Goal: Find specific page/section: Find specific page/section

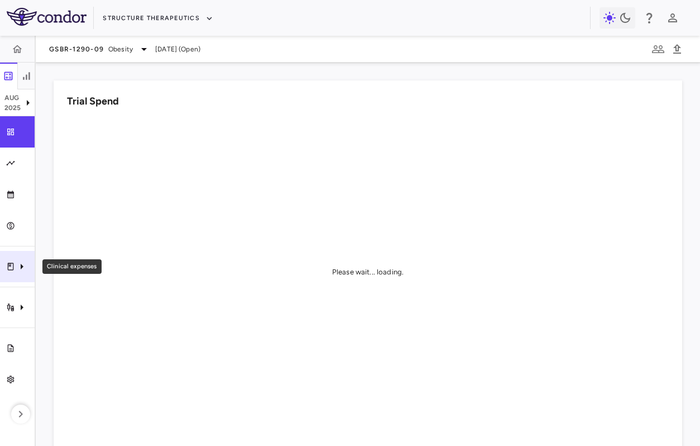
click at [22, 270] on icon "Clinical expenses" at bounding box center [21, 266] width 13 height 13
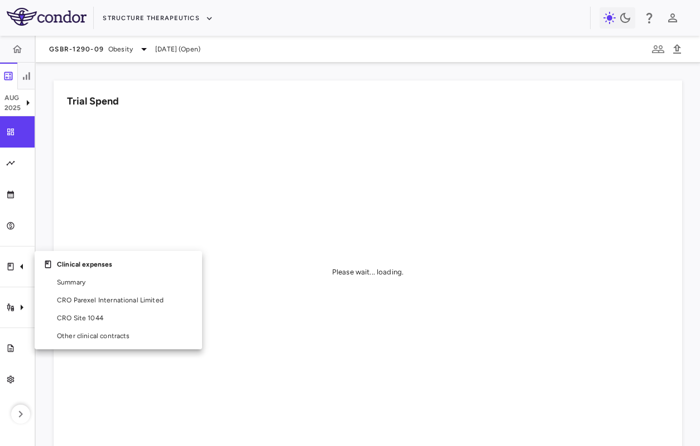
click at [21, 304] on div at bounding box center [350, 223] width 700 height 446
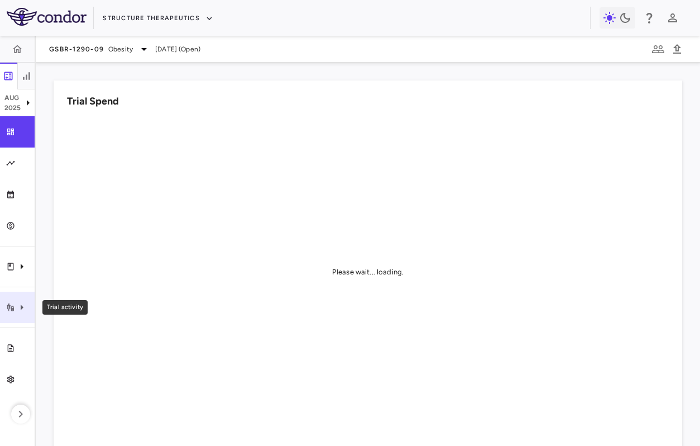
click at [17, 307] on icon "Trial activity" at bounding box center [21, 306] width 13 height 13
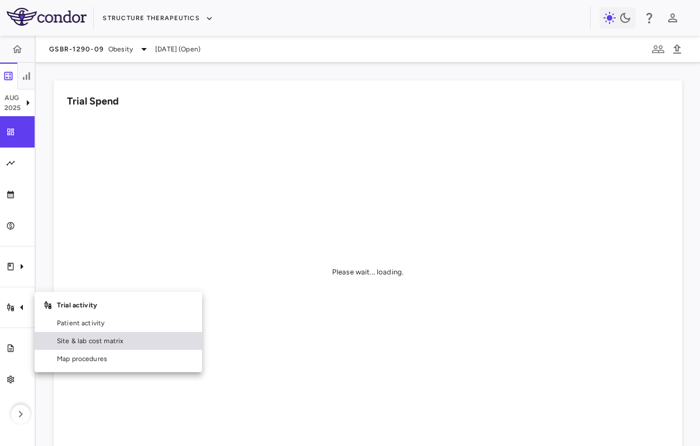
click at [77, 343] on span "Site & lab cost matrix" at bounding box center [125, 341] width 136 height 10
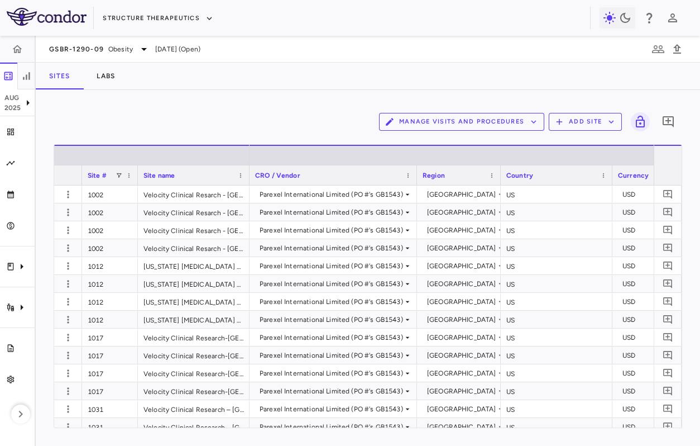
click at [485, 113] on button "Manage Visits and Procedures" at bounding box center [461, 122] width 165 height 18
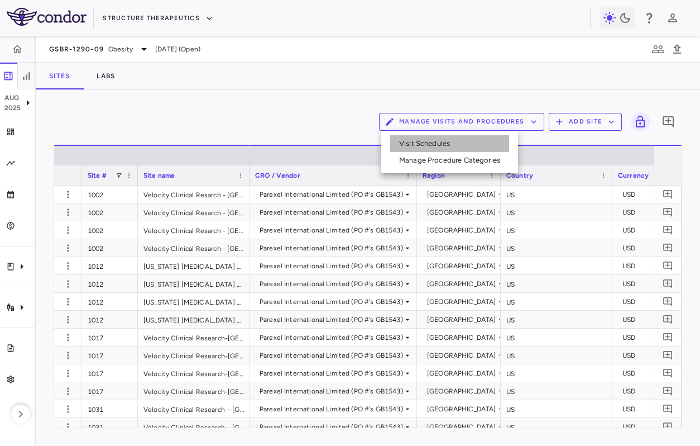
click at [473, 141] on li "Visit Schedules" at bounding box center [449, 143] width 119 height 17
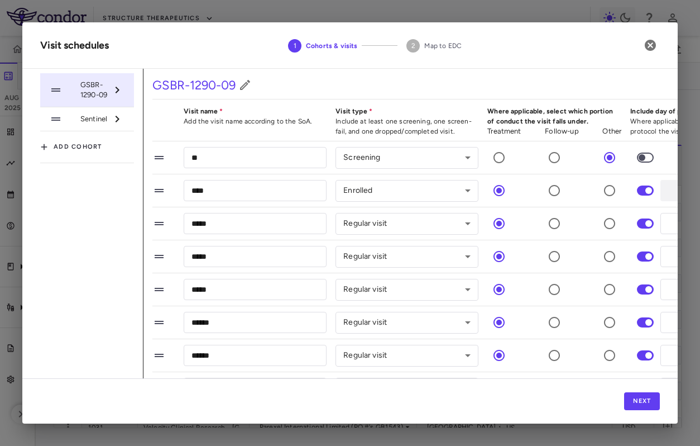
click at [87, 124] on span "Sentinel" at bounding box center [93, 119] width 27 height 10
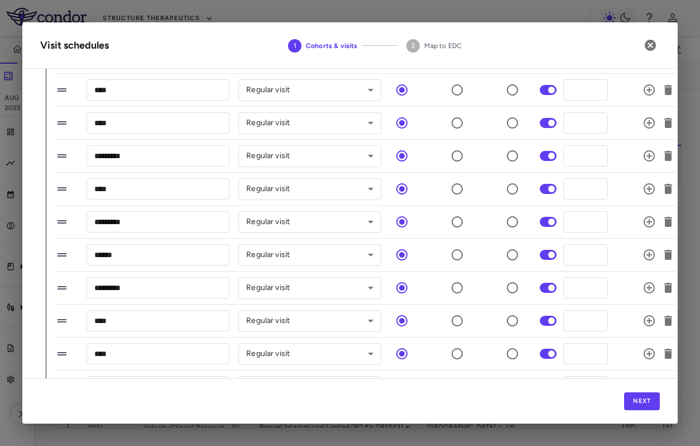
scroll to position [455, 97]
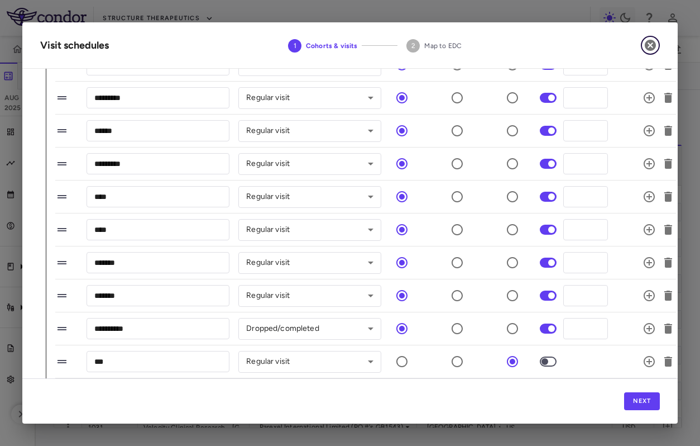
click at [650, 48] on icon "button" at bounding box center [650, 45] width 11 height 11
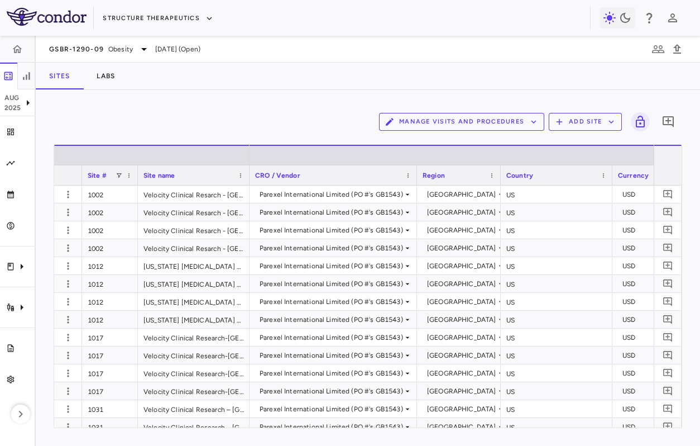
click at [159, 140] on div "Manage Visits and Procedures Add Site 0 Drag here to set row groups Drag here t…" at bounding box center [368, 268] width 629 height 320
click at [15, 269] on icon "Clinical expenses" at bounding box center [21, 266] width 13 height 13
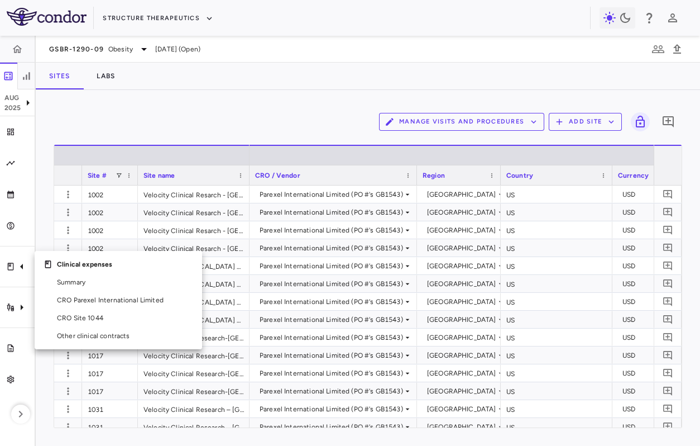
click at [234, 101] on div at bounding box center [350, 223] width 700 height 446
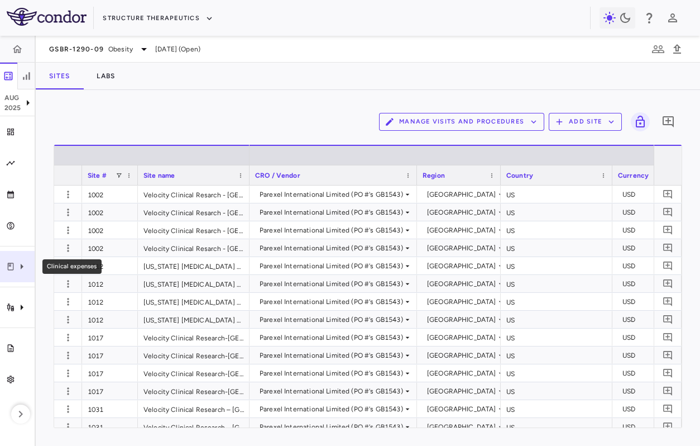
click at [27, 269] on icon "Clinical expenses" at bounding box center [21, 266] width 13 height 13
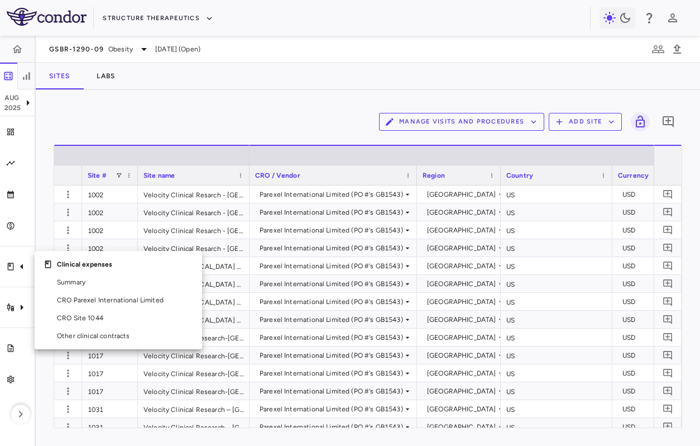
click at [324, 145] on div at bounding box center [350, 223] width 700 height 446
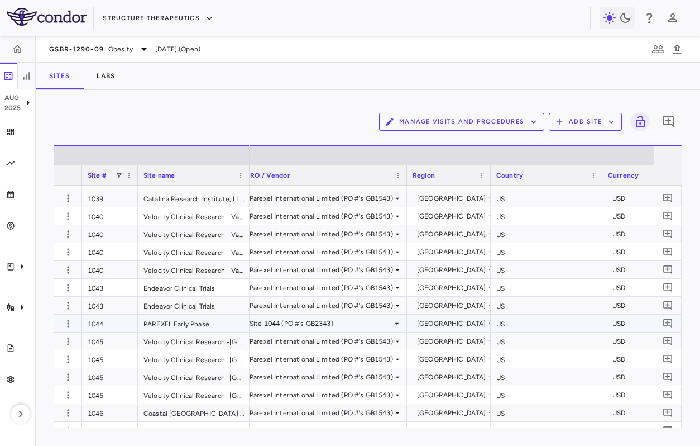
scroll to position [0, 0]
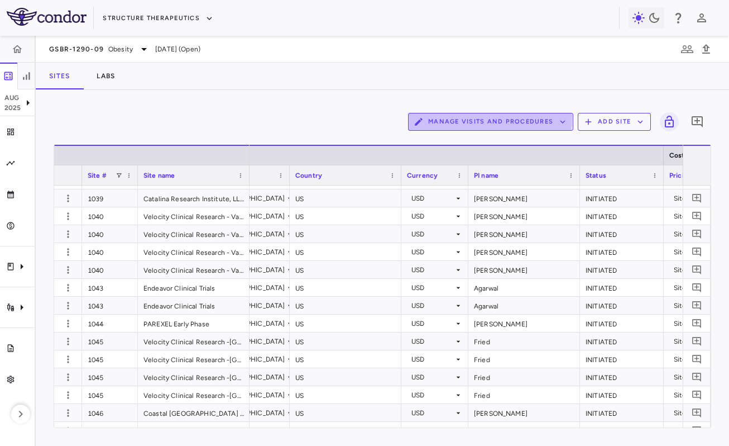
click at [487, 120] on button "Manage Visits and Procedures" at bounding box center [490, 122] width 165 height 18
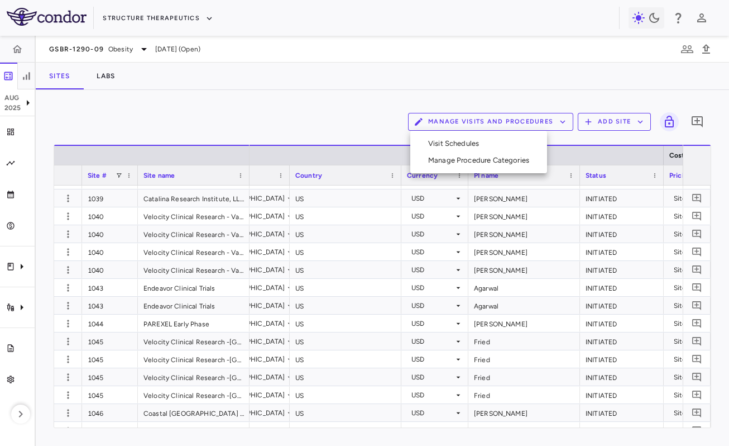
click at [323, 101] on div at bounding box center [364, 223] width 729 height 446
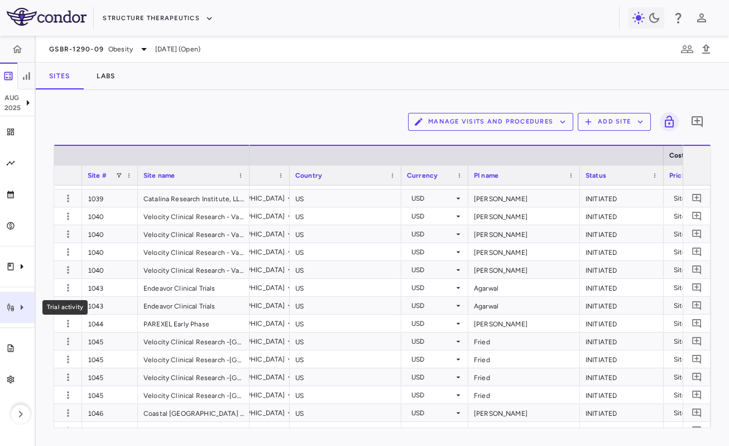
click at [12, 310] on icon "Trial activity" at bounding box center [10, 307] width 7 height 8
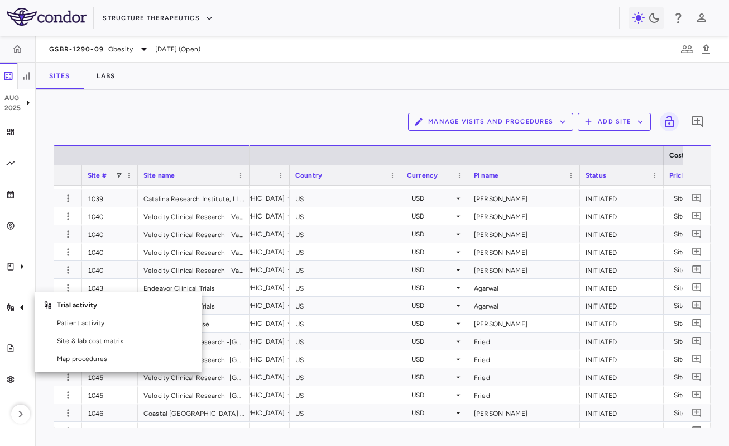
click at [217, 87] on div at bounding box center [364, 223] width 729 height 446
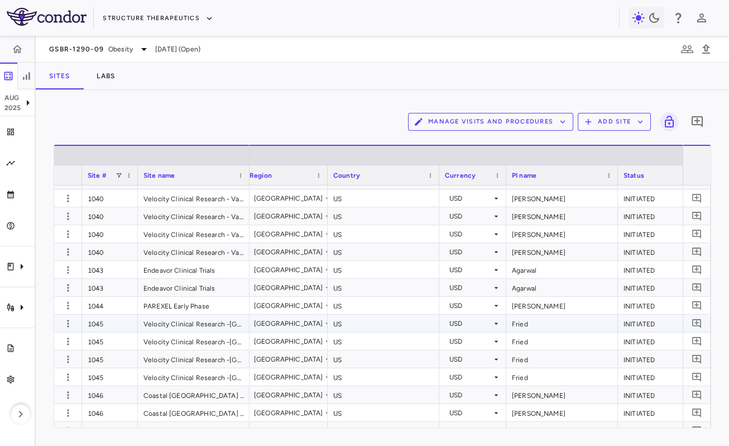
scroll to position [0, 145]
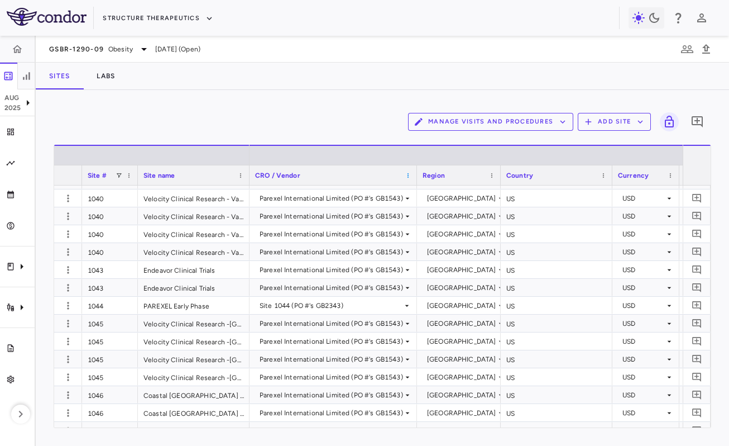
click at [406, 176] on span at bounding box center [408, 175] width 7 height 7
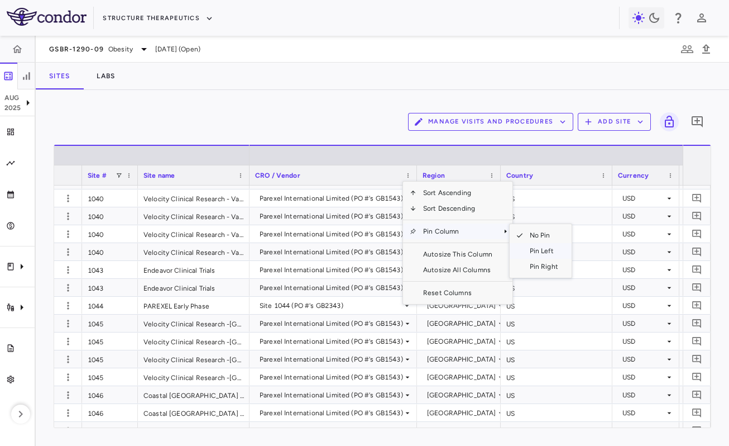
click at [551, 247] on span "Pin Left" at bounding box center [544, 251] width 42 height 16
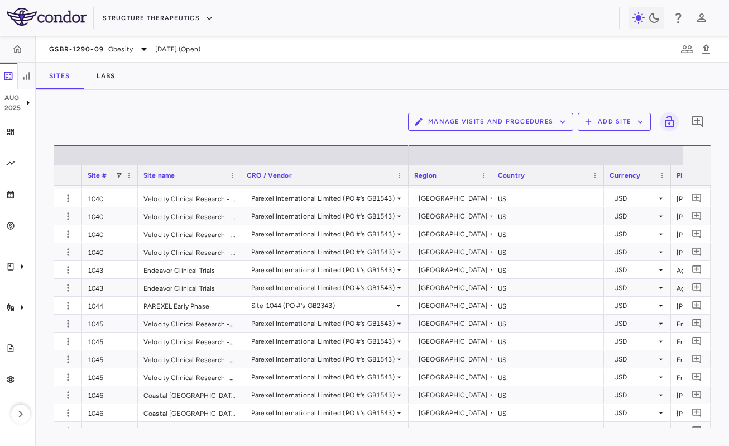
drag, startPoint x: 248, startPoint y: 169, endPoint x: 240, endPoint y: 168, distance: 9.0
click at [240, 168] on div at bounding box center [240, 175] width 4 height 20
click at [114, 305] on div "1044" at bounding box center [110, 304] width 56 height 17
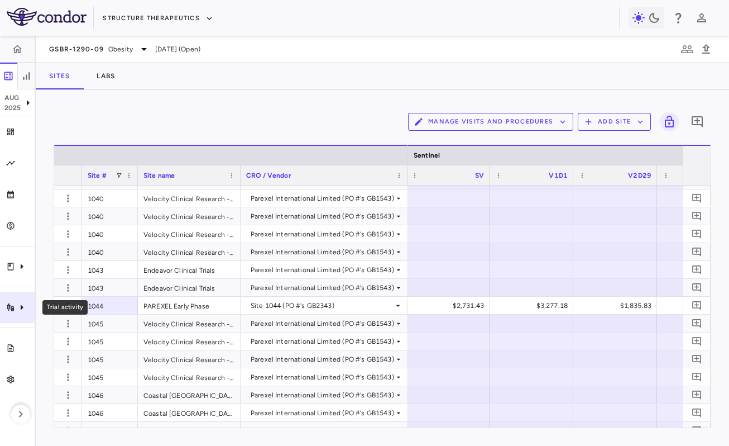
click at [17, 304] on icon "Trial activity" at bounding box center [21, 306] width 13 height 13
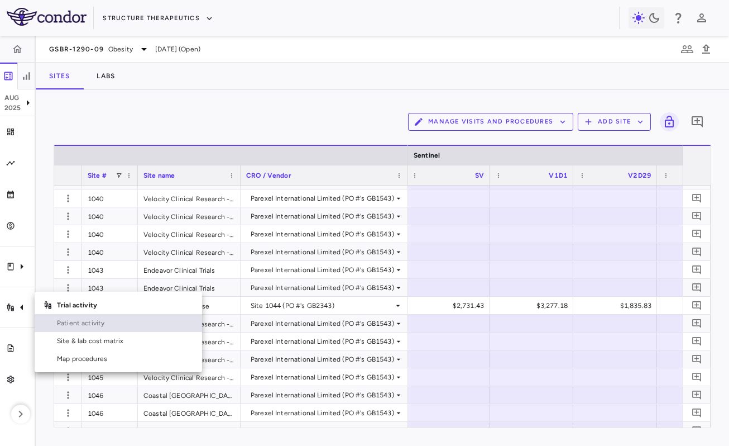
click at [72, 323] on span "Patient activity" at bounding box center [125, 323] width 136 height 10
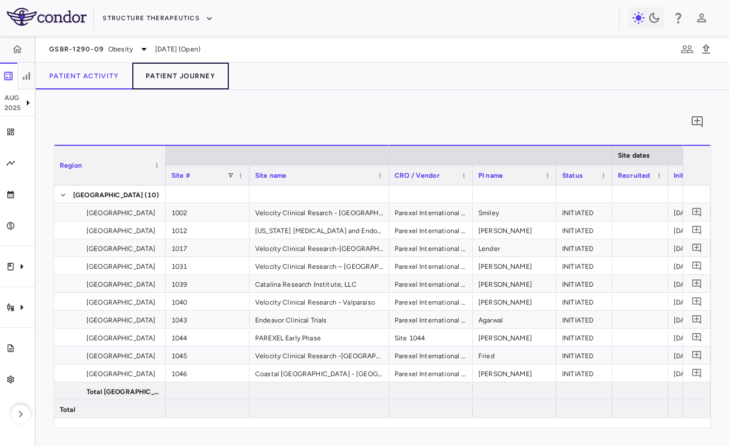
click at [172, 71] on button "Patient Journey" at bounding box center [180, 76] width 97 height 27
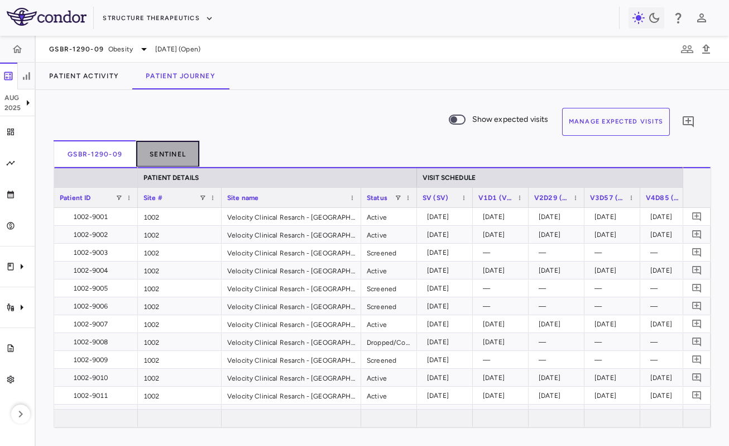
click at [166, 152] on button "Sentinel" at bounding box center [168, 153] width 64 height 27
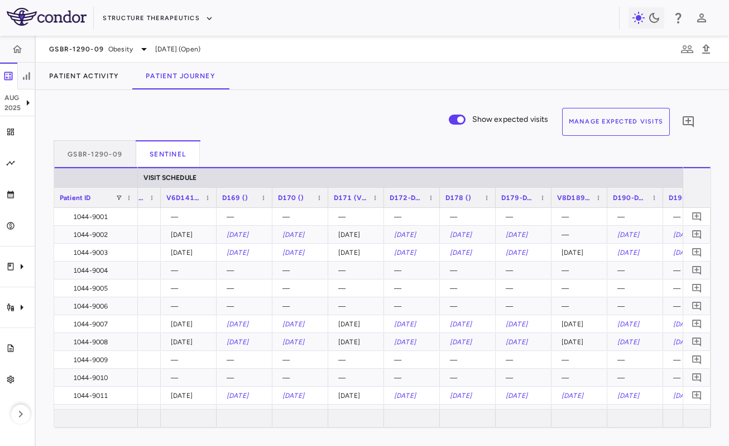
click at [614, 118] on button "Manage Expected Visits" at bounding box center [616, 122] width 108 height 28
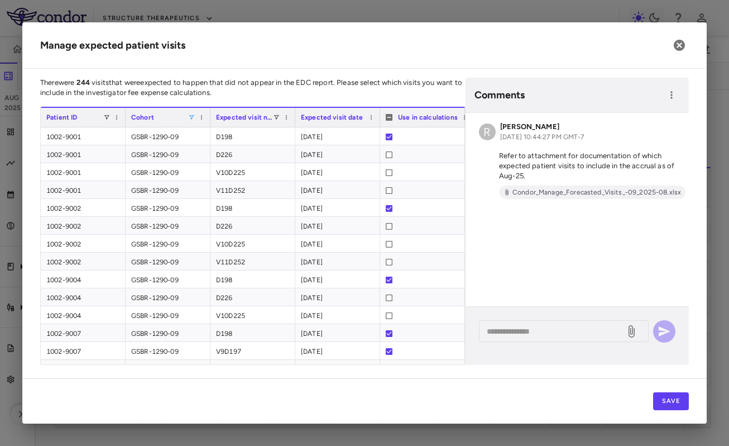
click at [193, 116] on span at bounding box center [191, 117] width 7 height 7
click at [212, 76] on div "Manage expected patient visits There were 244 visits that were expected to happ…" at bounding box center [364, 222] width 685 height 401
click at [107, 116] on span at bounding box center [106, 117] width 7 height 7
click at [248, 55] on h2 "Manage expected patient visits" at bounding box center [364, 45] width 685 height 46
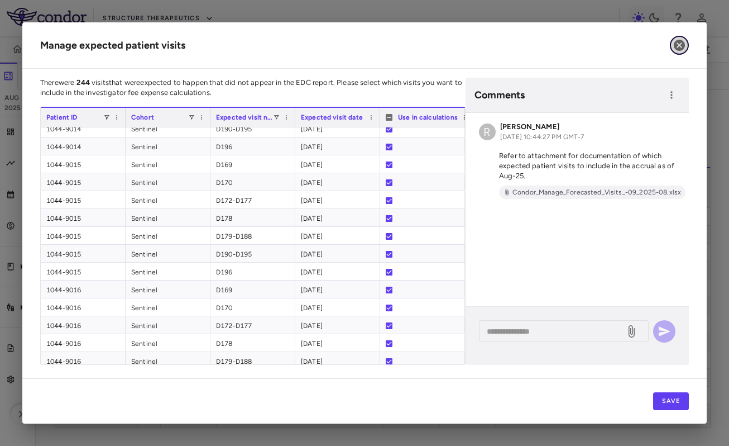
click at [679, 43] on icon "button" at bounding box center [679, 45] width 11 height 11
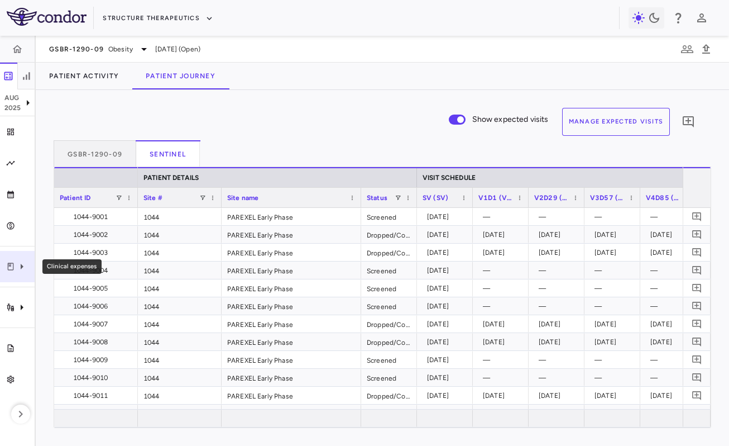
click at [16, 262] on icon "Clinical expenses" at bounding box center [21, 266] width 13 height 13
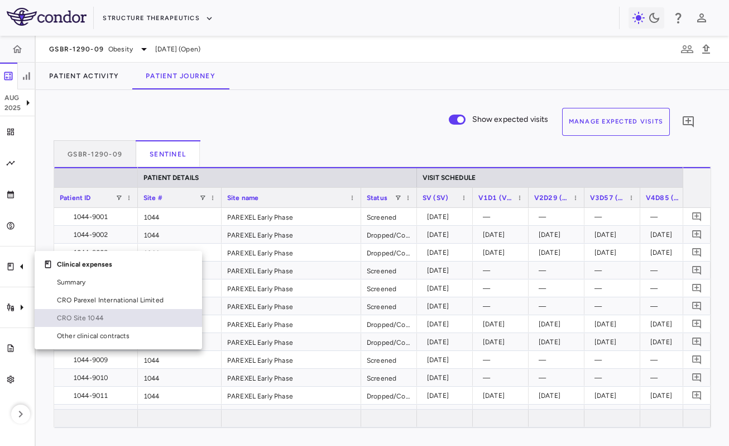
click at [63, 313] on span "CRO Site 1044" at bounding box center [125, 318] width 136 height 10
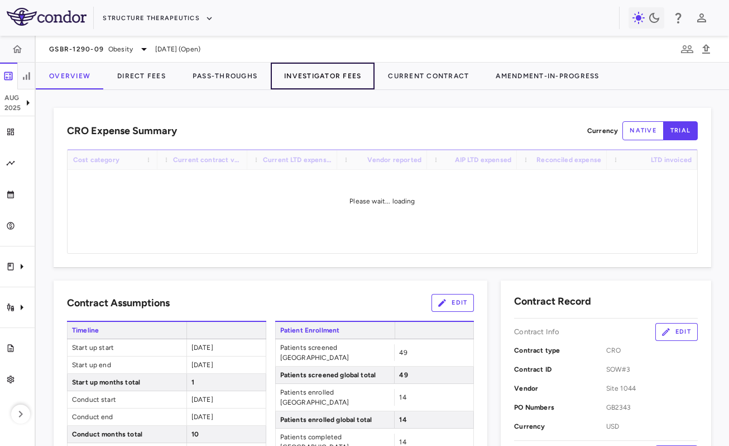
click at [327, 79] on button "Investigator Fees" at bounding box center [323, 76] width 104 height 27
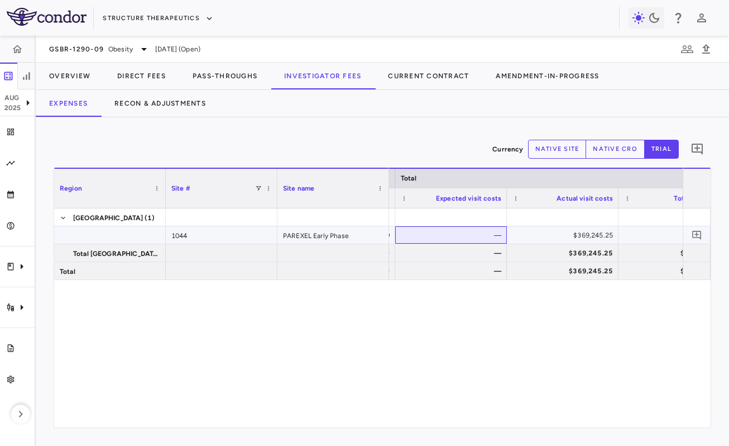
click at [490, 238] on div "—" at bounding box center [453, 235] width 96 height 18
